Goal: Entertainment & Leisure: Consume media (video, audio)

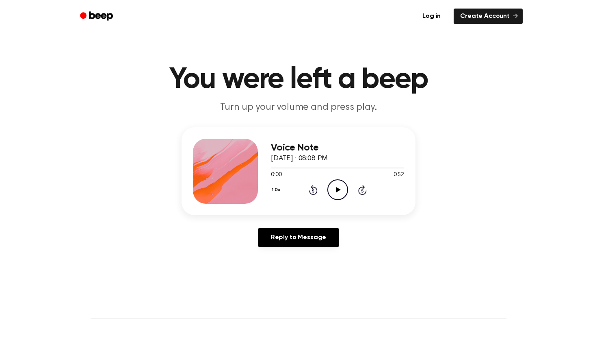
click at [325, 188] on div "1.0x Rewind 5 seconds Play Audio Skip 5 seconds" at bounding box center [337, 189] width 133 height 21
click at [336, 188] on icon at bounding box center [338, 189] width 4 height 5
click at [334, 187] on icon "Pause Audio" at bounding box center [338, 189] width 21 height 21
click at [334, 187] on icon "Play Audio" at bounding box center [338, 189] width 21 height 21
click at [338, 188] on icon "Play Audio" at bounding box center [338, 189] width 21 height 21
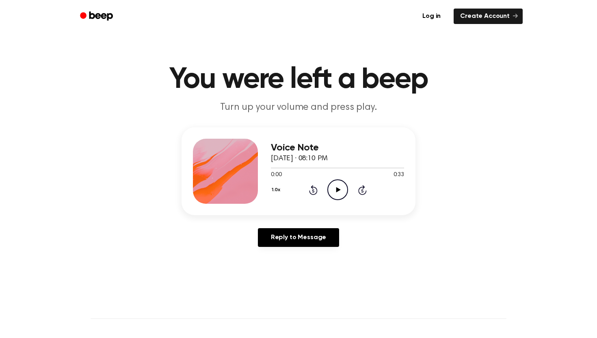
click at [340, 184] on icon "Play Audio" at bounding box center [338, 189] width 21 height 21
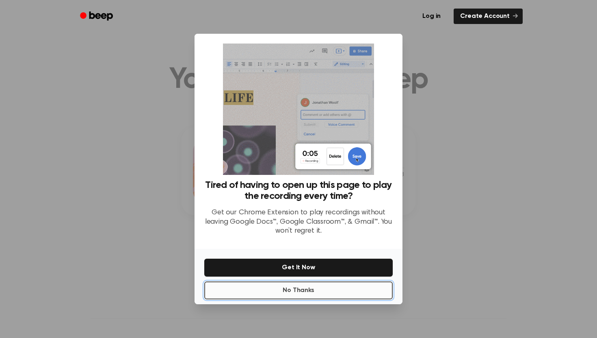
click at [370, 287] on button "No Thanks" at bounding box center [298, 290] width 189 height 18
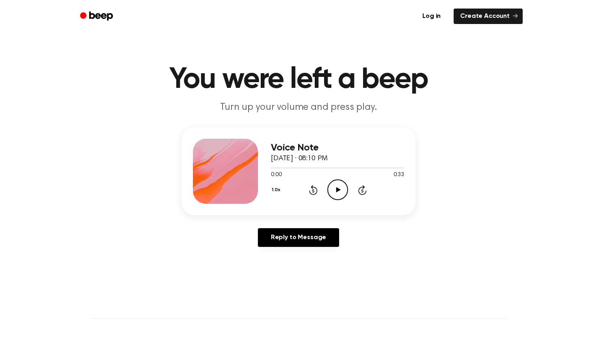
click at [331, 194] on icon "Play Audio" at bounding box center [338, 189] width 21 height 21
click at [334, 187] on icon "Play Audio" at bounding box center [338, 189] width 21 height 21
click at [334, 199] on circle at bounding box center [338, 190] width 20 height 20
click at [335, 189] on icon "Play Audio" at bounding box center [338, 189] width 21 height 21
click at [342, 182] on icon "Play Audio" at bounding box center [338, 189] width 21 height 21
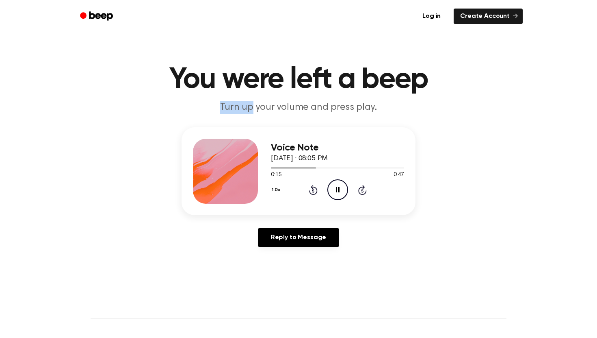
drag, startPoint x: 217, startPoint y: 102, endPoint x: 254, endPoint y: 107, distance: 37.7
click at [254, 107] on p "Turn up your volume and press play." at bounding box center [299, 107] width 312 height 13
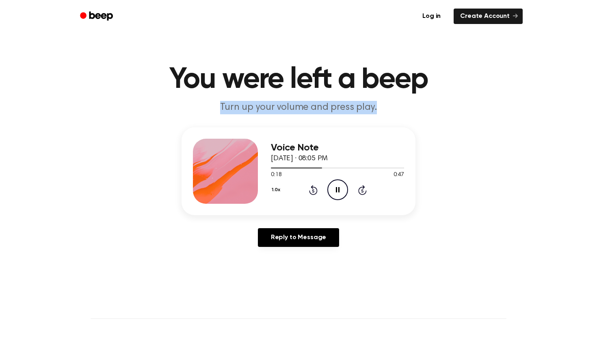
click at [297, 110] on p "Turn up your volume and press play." at bounding box center [299, 107] width 312 height 13
click at [307, 110] on p "Turn up your volume and press play." at bounding box center [299, 107] width 312 height 13
drag, startPoint x: 308, startPoint y: 110, endPoint x: 224, endPoint y: 107, distance: 83.4
click at [224, 107] on p "Turn up your volume and press play." at bounding box center [299, 107] width 312 height 13
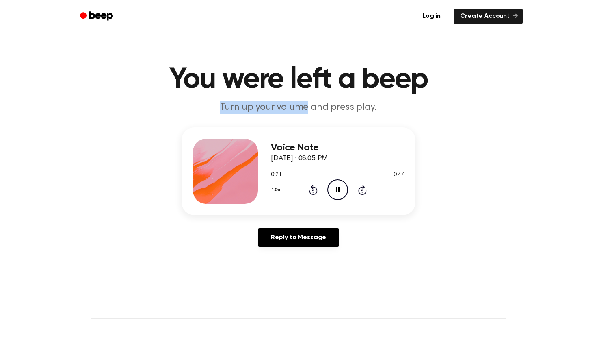
click at [279, 109] on p "Turn up your volume and press play." at bounding box center [299, 107] width 312 height 13
drag, startPoint x: 279, startPoint y: 109, endPoint x: 378, endPoint y: 111, distance: 99.2
click at [378, 111] on p "Turn up your volume and press play." at bounding box center [299, 107] width 312 height 13
click at [373, 109] on p "Turn up your volume and press play." at bounding box center [299, 107] width 312 height 13
drag, startPoint x: 308, startPoint y: 106, endPoint x: 223, endPoint y: 105, distance: 84.5
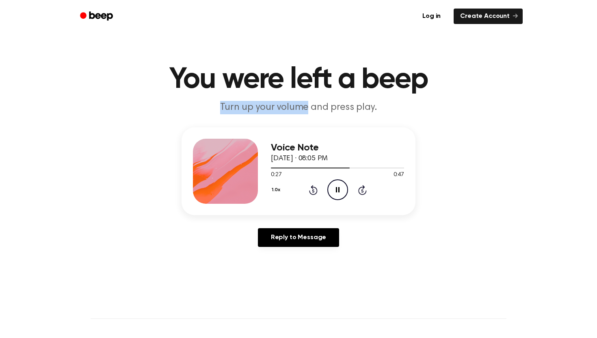
click at [223, 105] on p "Turn up your volume and press play." at bounding box center [299, 107] width 312 height 13
click at [227, 106] on p "Turn up your volume and press play." at bounding box center [299, 107] width 312 height 13
drag, startPoint x: 281, startPoint y: 108, endPoint x: 381, endPoint y: 106, distance: 100.0
click at [381, 106] on p "Turn up your volume and press play." at bounding box center [299, 107] width 312 height 13
click at [308, 105] on p "Turn up your volume and press play." at bounding box center [299, 107] width 312 height 13
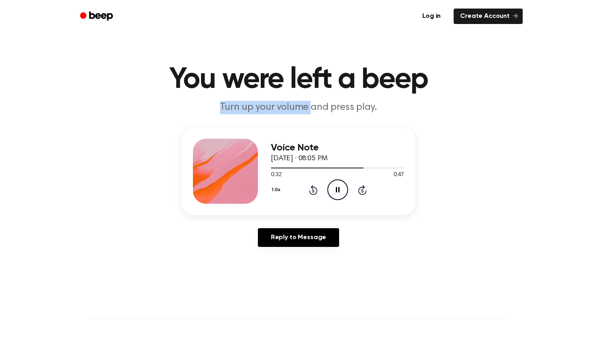
drag, startPoint x: 308, startPoint y: 105, endPoint x: 230, endPoint y: 105, distance: 78.0
click at [230, 105] on p "Turn up your volume and press play." at bounding box center [299, 107] width 312 height 13
click at [306, 107] on p "Turn up your volume and press play." at bounding box center [299, 107] width 312 height 13
drag, startPoint x: 306, startPoint y: 107, endPoint x: 219, endPoint y: 106, distance: 87.0
click at [219, 106] on p "Turn up your volume and press play." at bounding box center [299, 107] width 312 height 13
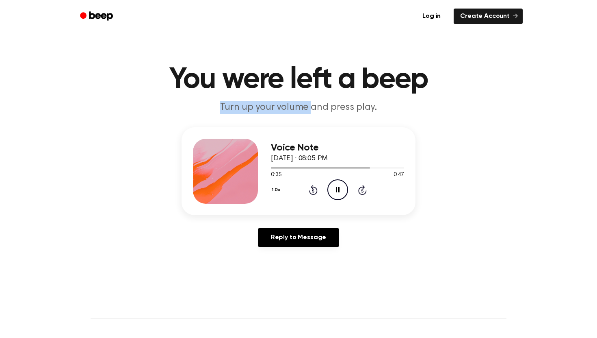
click at [275, 109] on p "Turn up your volume and press play." at bounding box center [299, 107] width 312 height 13
click at [295, 106] on p "Turn up your volume and press play." at bounding box center [299, 107] width 312 height 13
click at [215, 109] on p "Turn up your volume and press play." at bounding box center [299, 107] width 312 height 13
drag, startPoint x: 219, startPoint y: 109, endPoint x: 305, endPoint y: 109, distance: 86.2
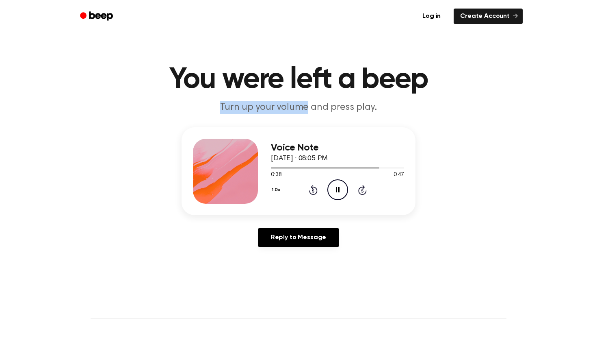
click at [305, 109] on p "Turn up your volume and press play." at bounding box center [299, 107] width 312 height 13
click at [383, 108] on p "Turn up your volume and press play." at bounding box center [299, 107] width 312 height 13
drag, startPoint x: 383, startPoint y: 108, endPoint x: 278, endPoint y: 106, distance: 104.9
click at [278, 106] on p "Turn up your volume and press play." at bounding box center [299, 107] width 312 height 13
